Goal: Task Accomplishment & Management: Use online tool/utility

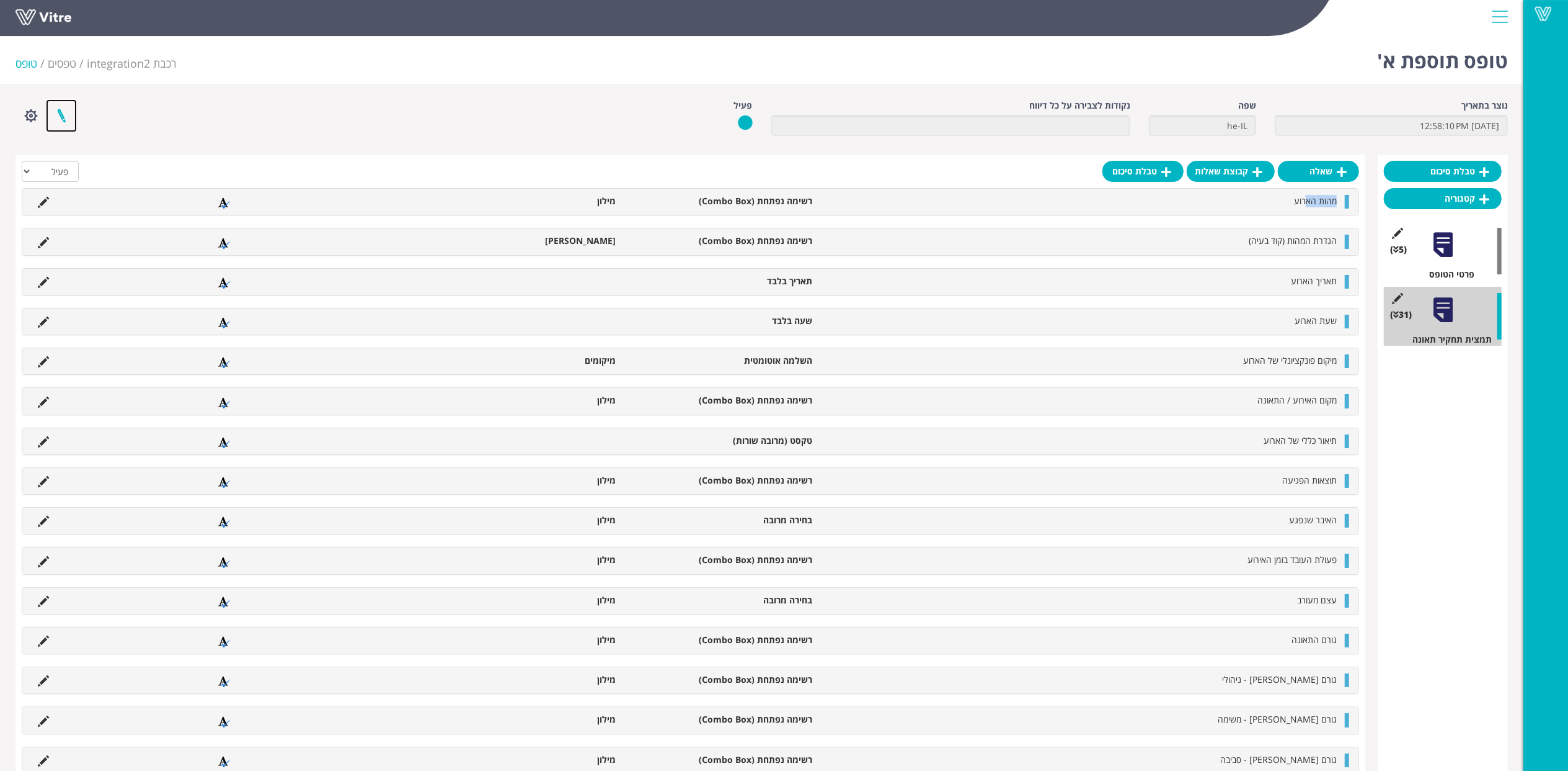
click at [65, 114] on link at bounding box center [60, 115] width 31 height 32
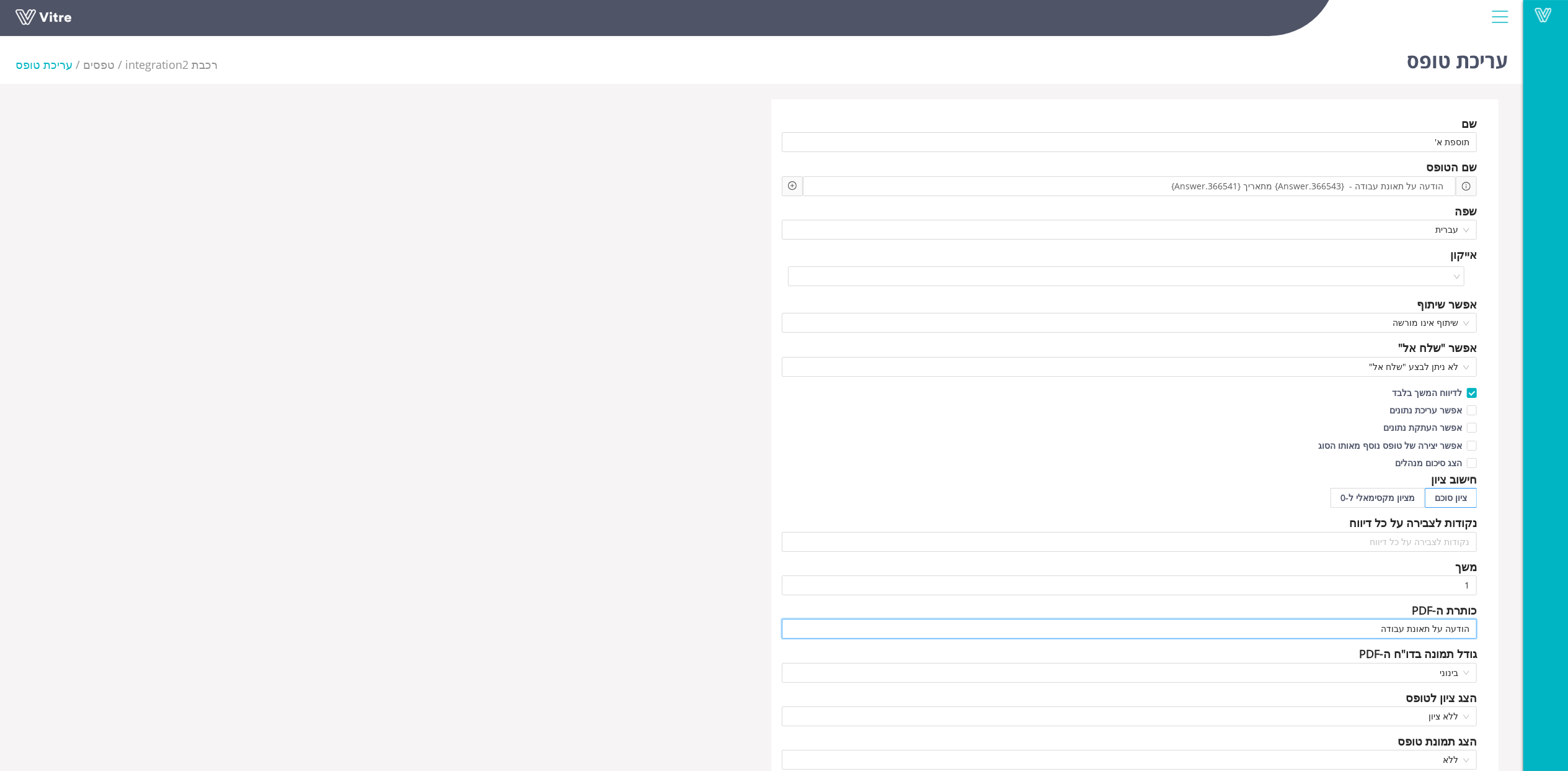
drag, startPoint x: 1372, startPoint y: 634, endPoint x: 1540, endPoint y: 636, distance: 168.0
click at [1540, 636] on div "Vitre עריכת טופס רכבת integration2 טפסים עריכת טופס שם תוספת א' שם הטופס הודעה …" at bounding box center [784, 750] width 1568 height 1439
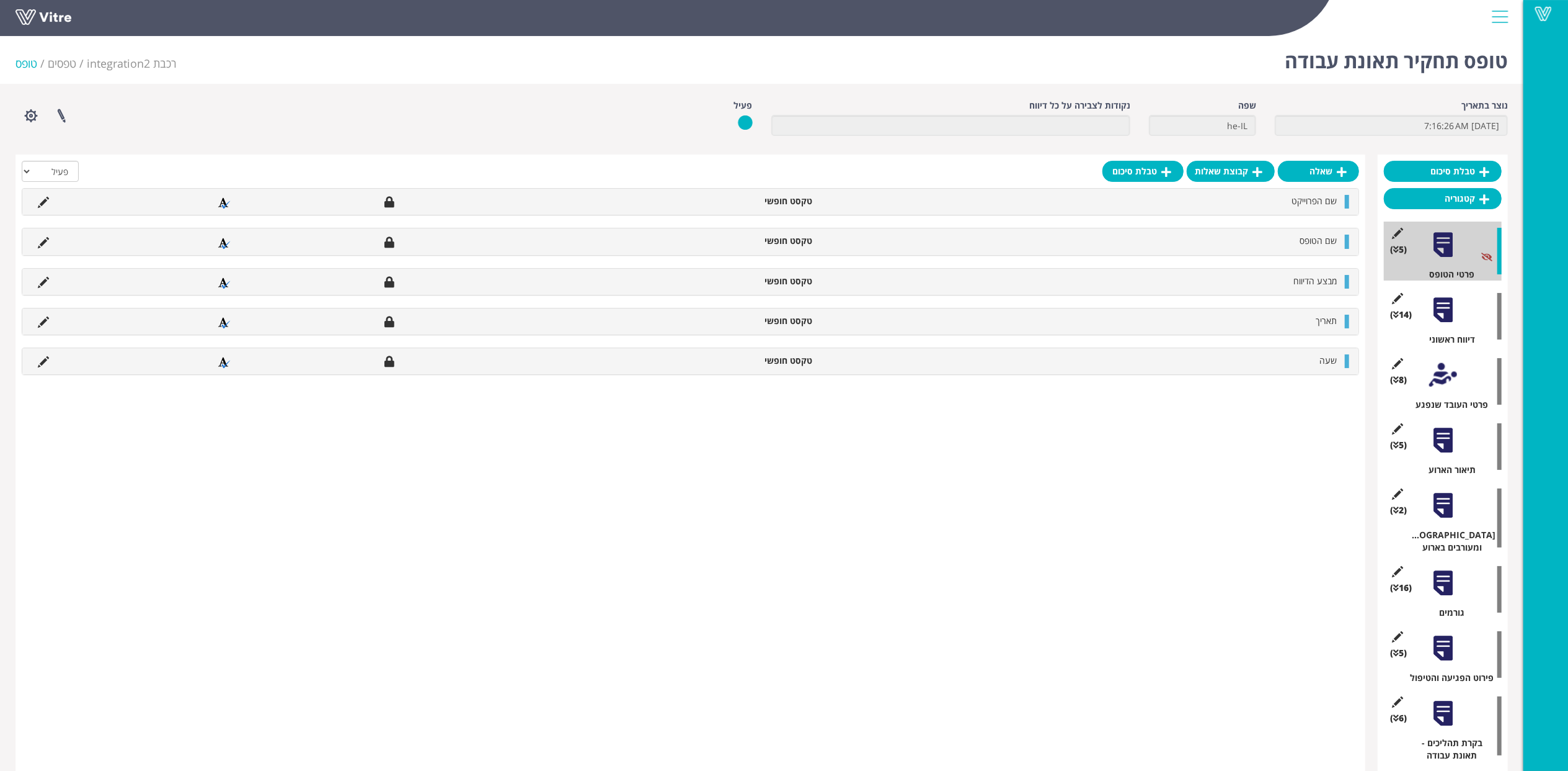
click at [1151, 104] on div "שפה he-IL" at bounding box center [1203, 117] width 108 height 36
click at [1456, 308] on div at bounding box center [1444, 310] width 28 height 28
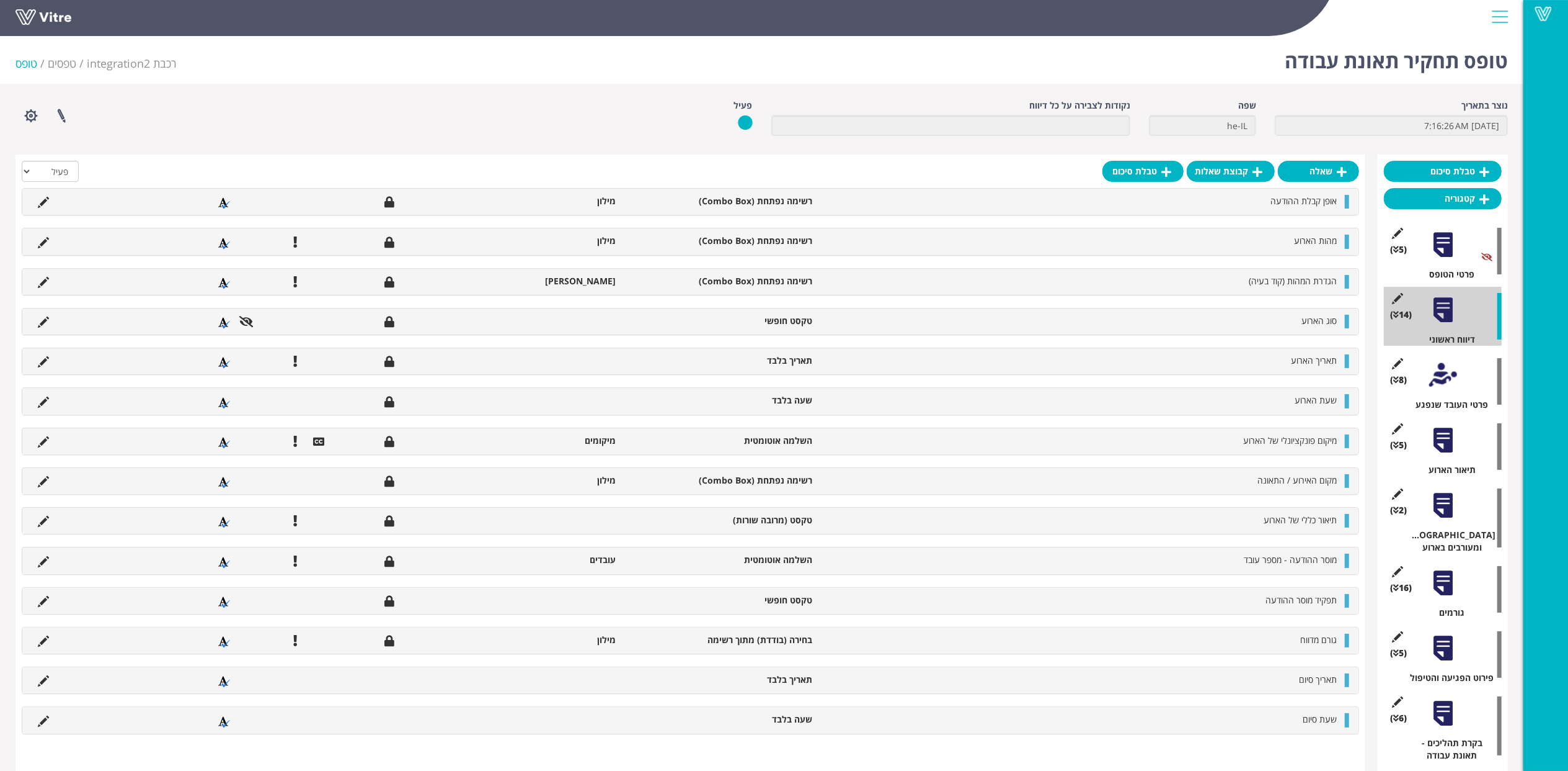
click at [1450, 375] on div at bounding box center [1444, 375] width 28 height 28
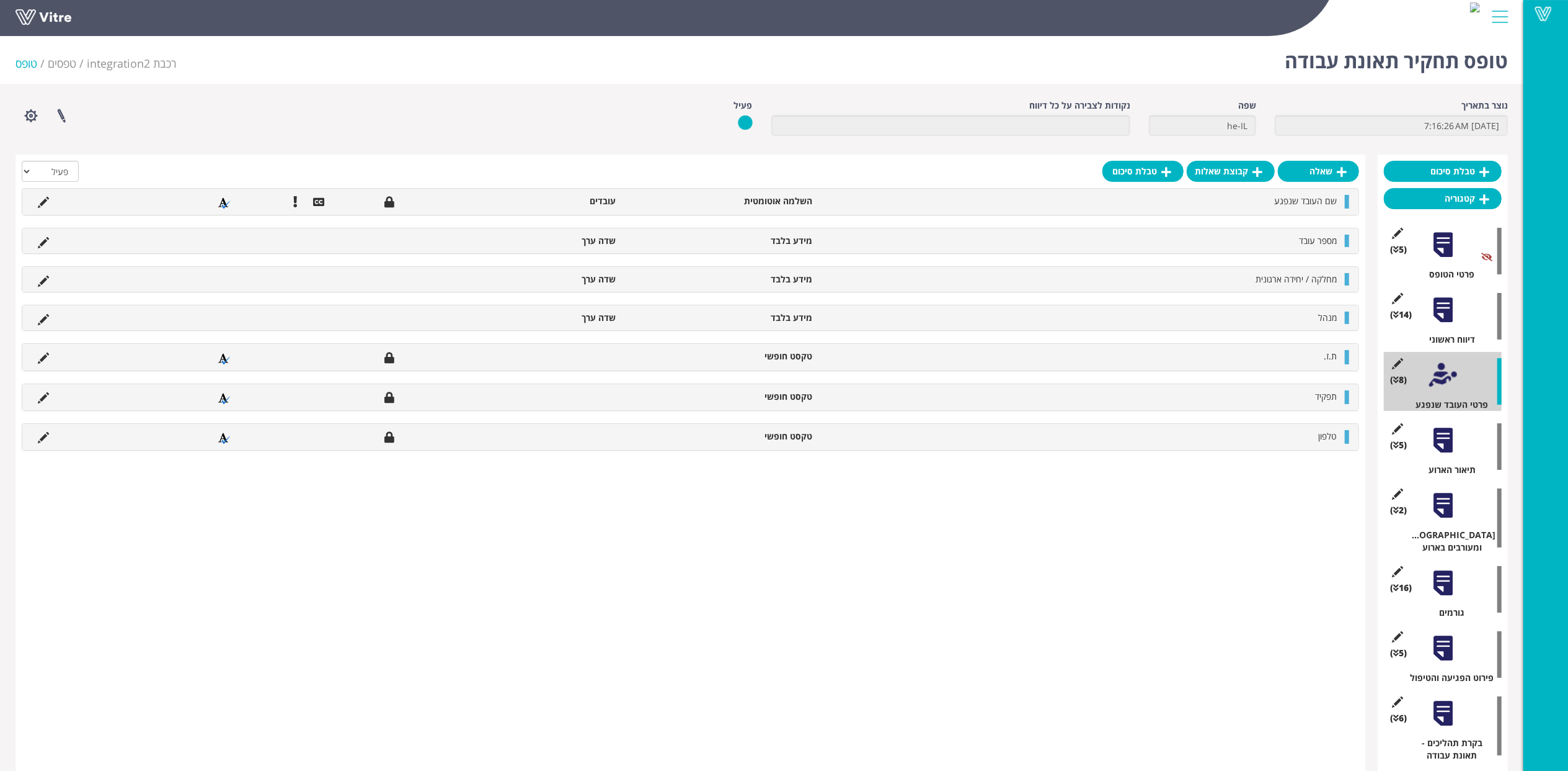
click at [1436, 432] on div at bounding box center [1444, 440] width 28 height 28
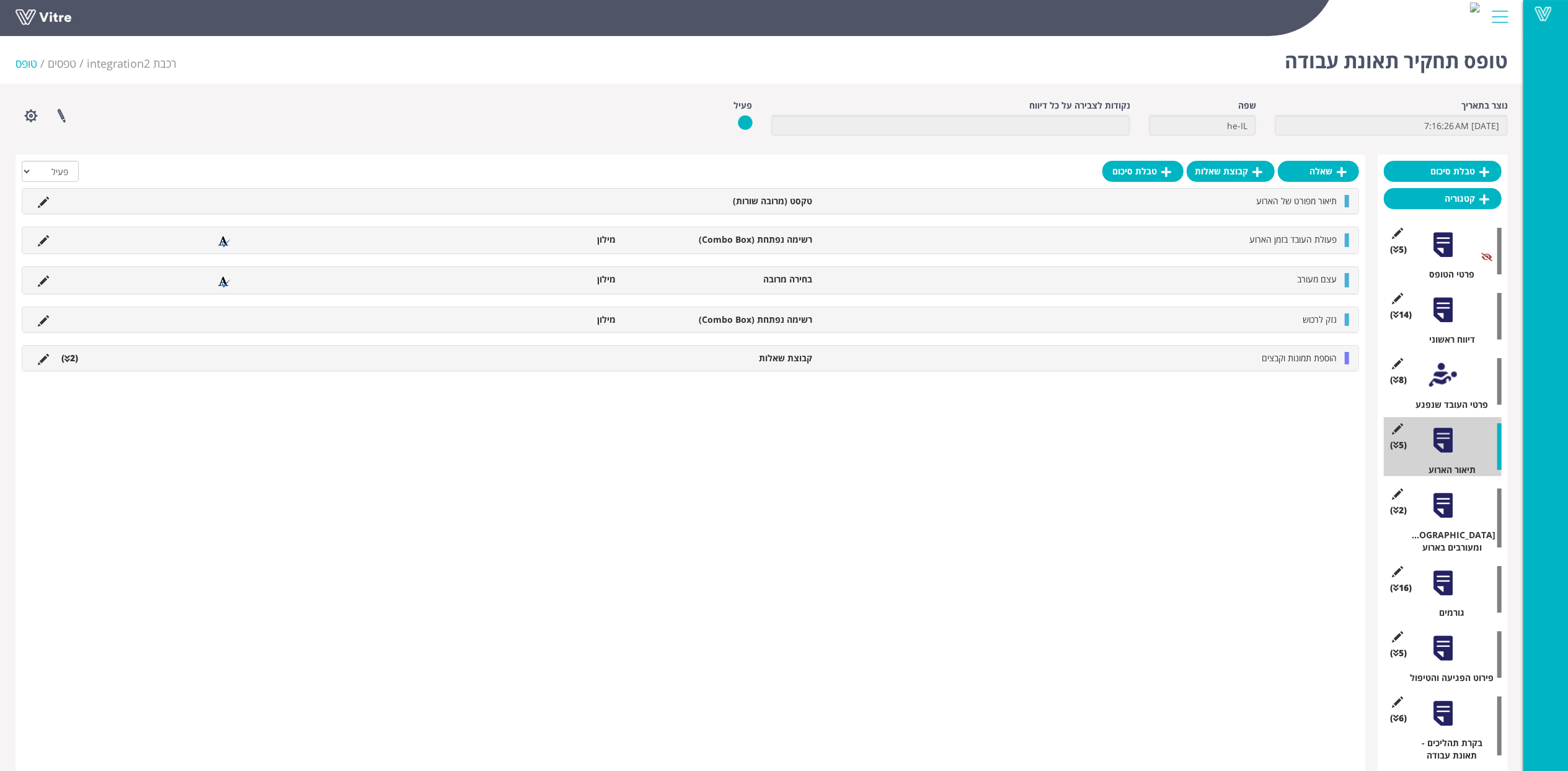
click at [1435, 364] on div at bounding box center [1444, 375] width 28 height 28
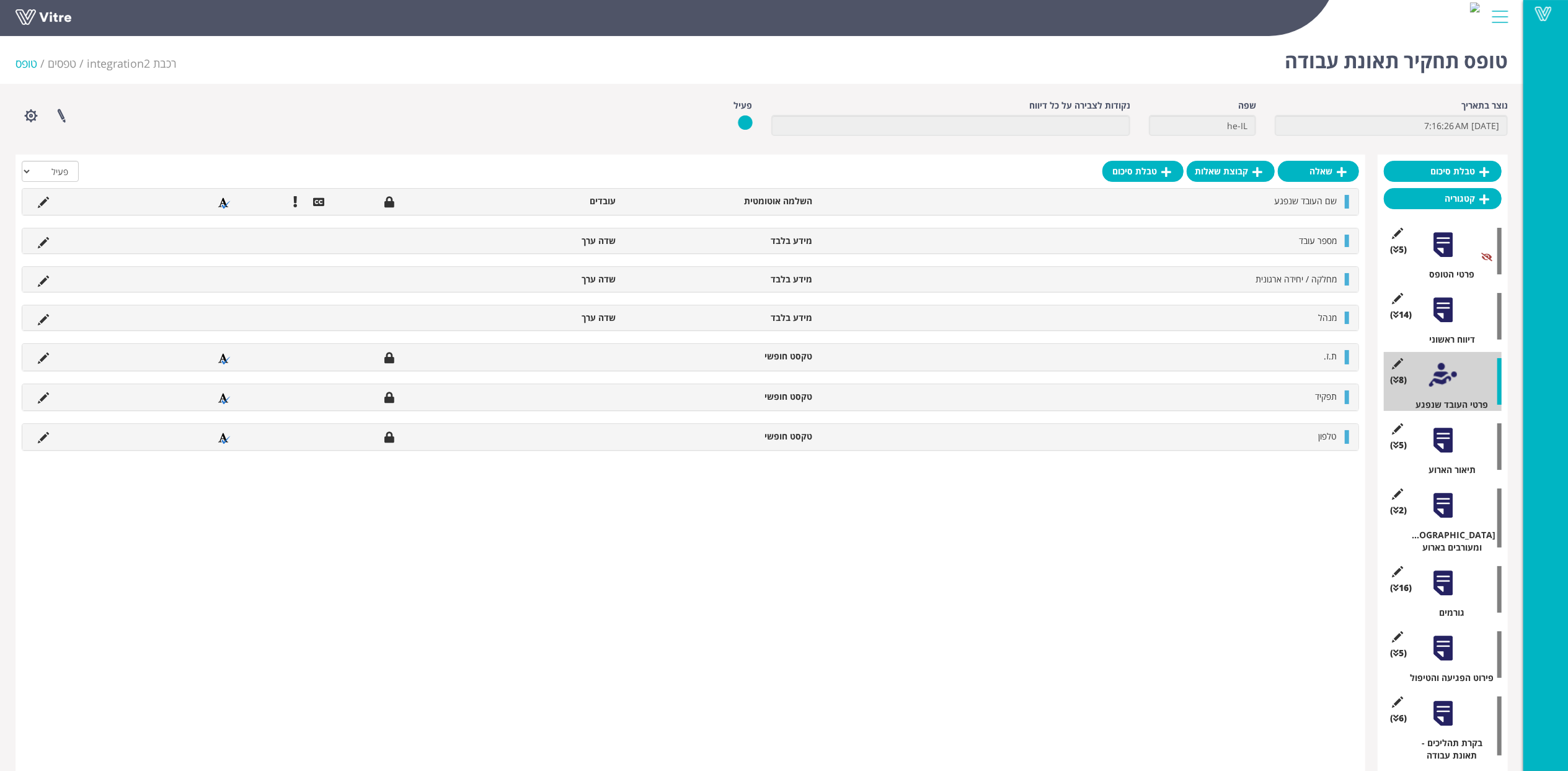
click at [1437, 457] on div "(5 ) תיאור הארוע" at bounding box center [1443, 446] width 118 height 59
click at [1441, 447] on div at bounding box center [1444, 440] width 28 height 28
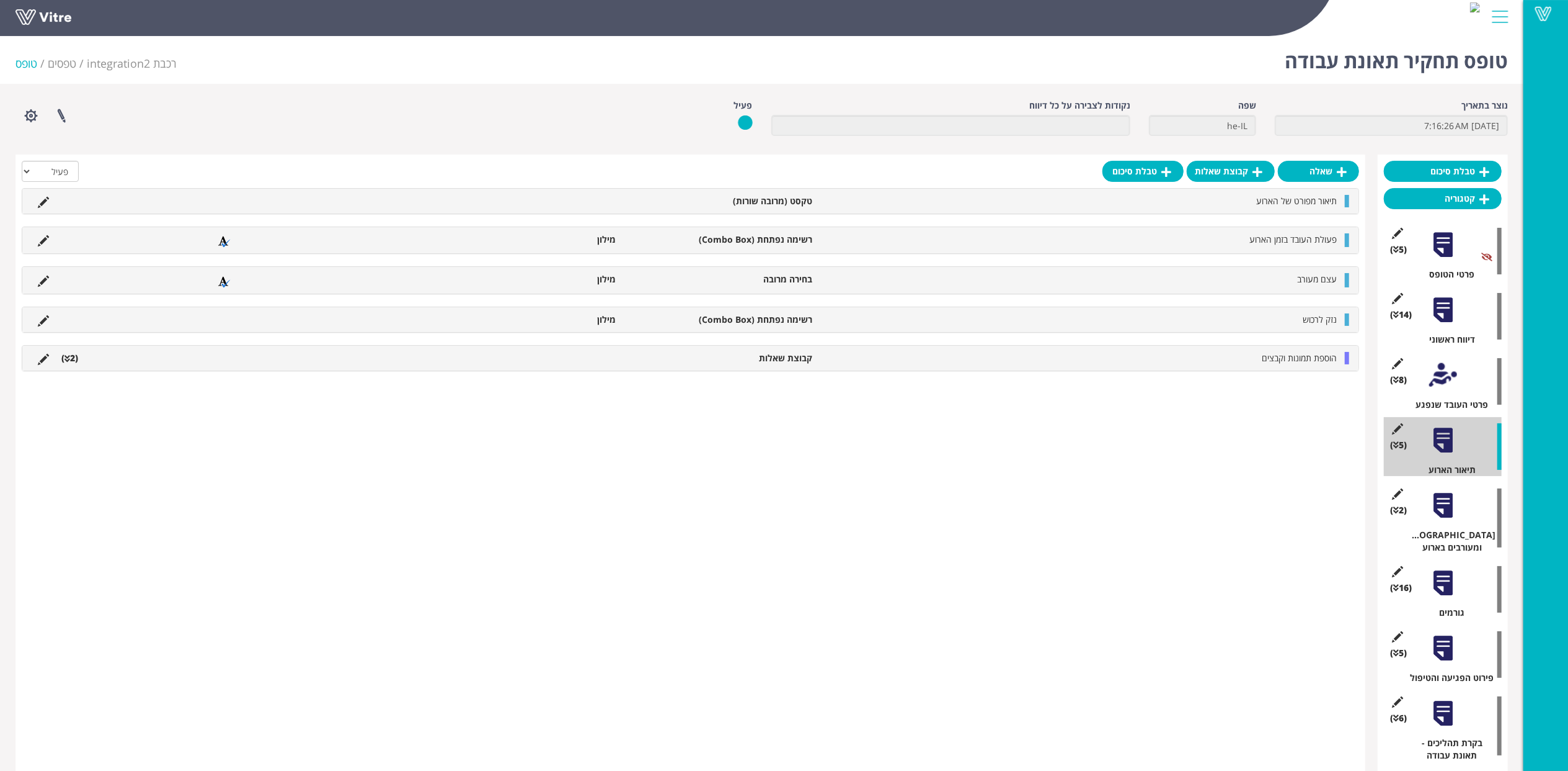
click at [1442, 574] on div at bounding box center [1444, 583] width 28 height 28
